Goal: Task Accomplishment & Management: Use online tool/utility

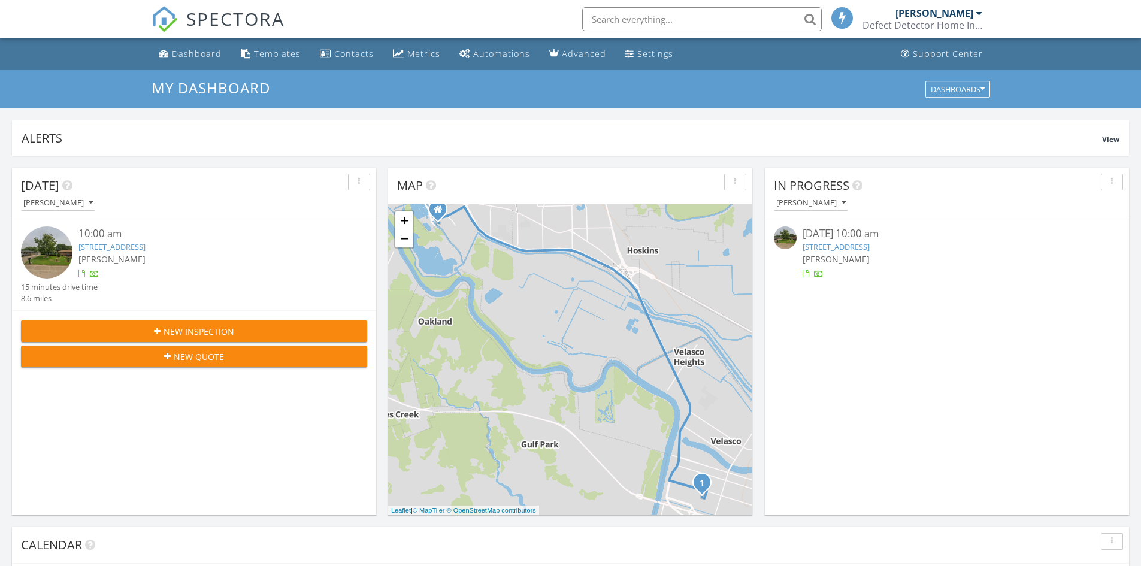
scroll to position [6, 6]
click at [42, 246] on img at bounding box center [47, 252] width 52 height 52
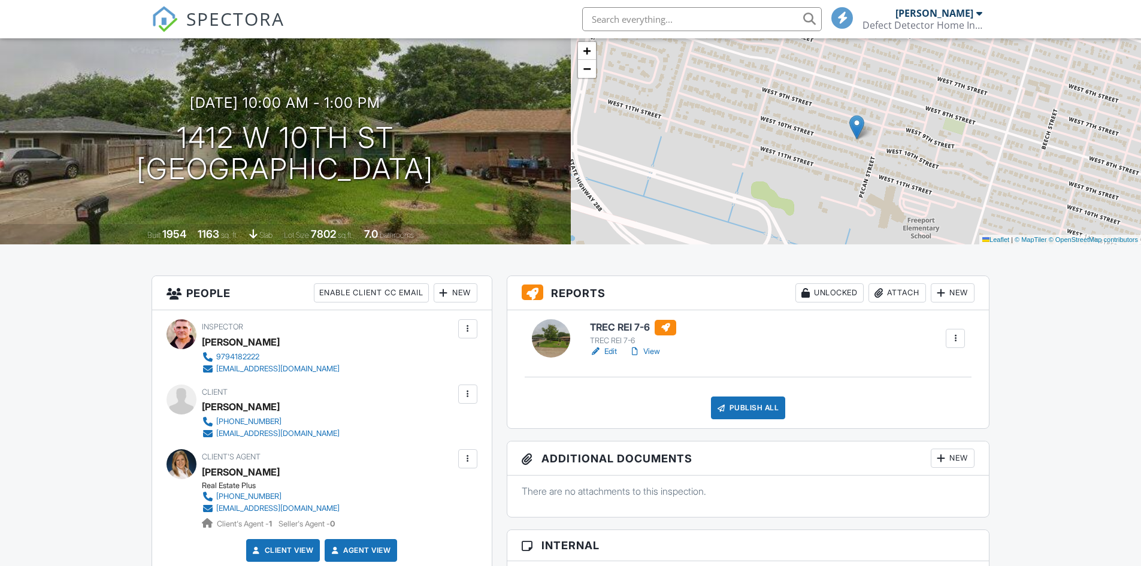
scroll to position [120, 0]
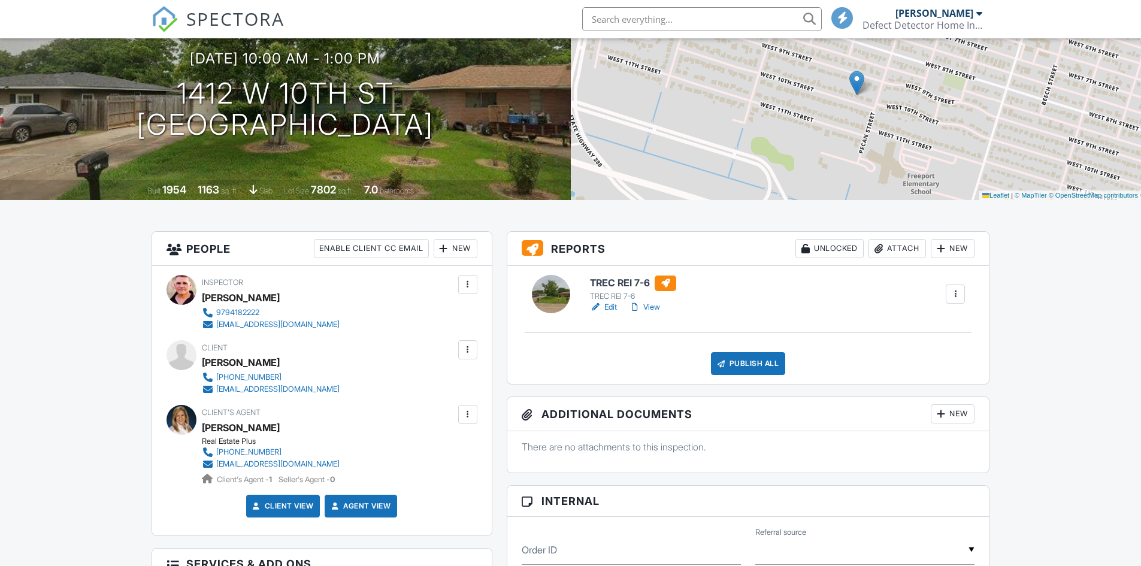
click at [605, 304] on link "Edit" at bounding box center [603, 307] width 27 height 12
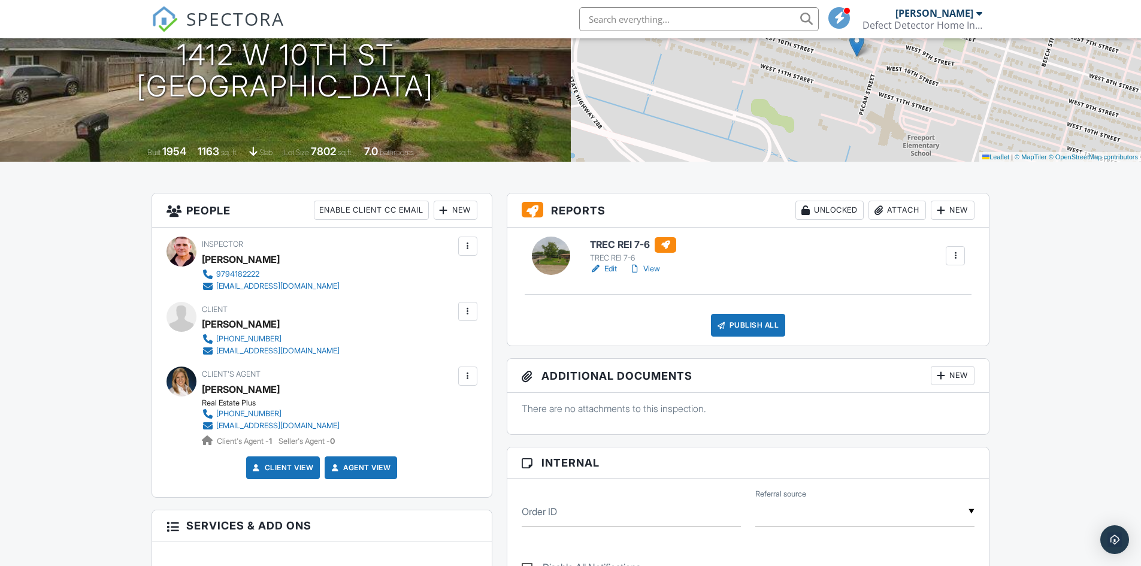
scroll to position [180, 0]
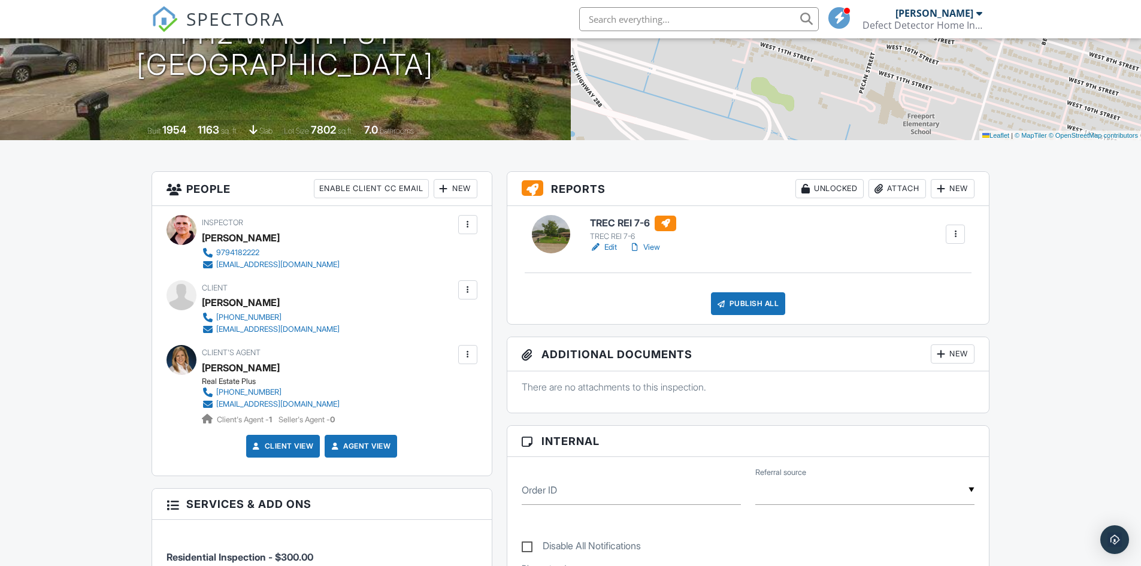
click at [641, 248] on div at bounding box center [635, 247] width 12 height 12
